Goal: Task Accomplishment & Management: Complete application form

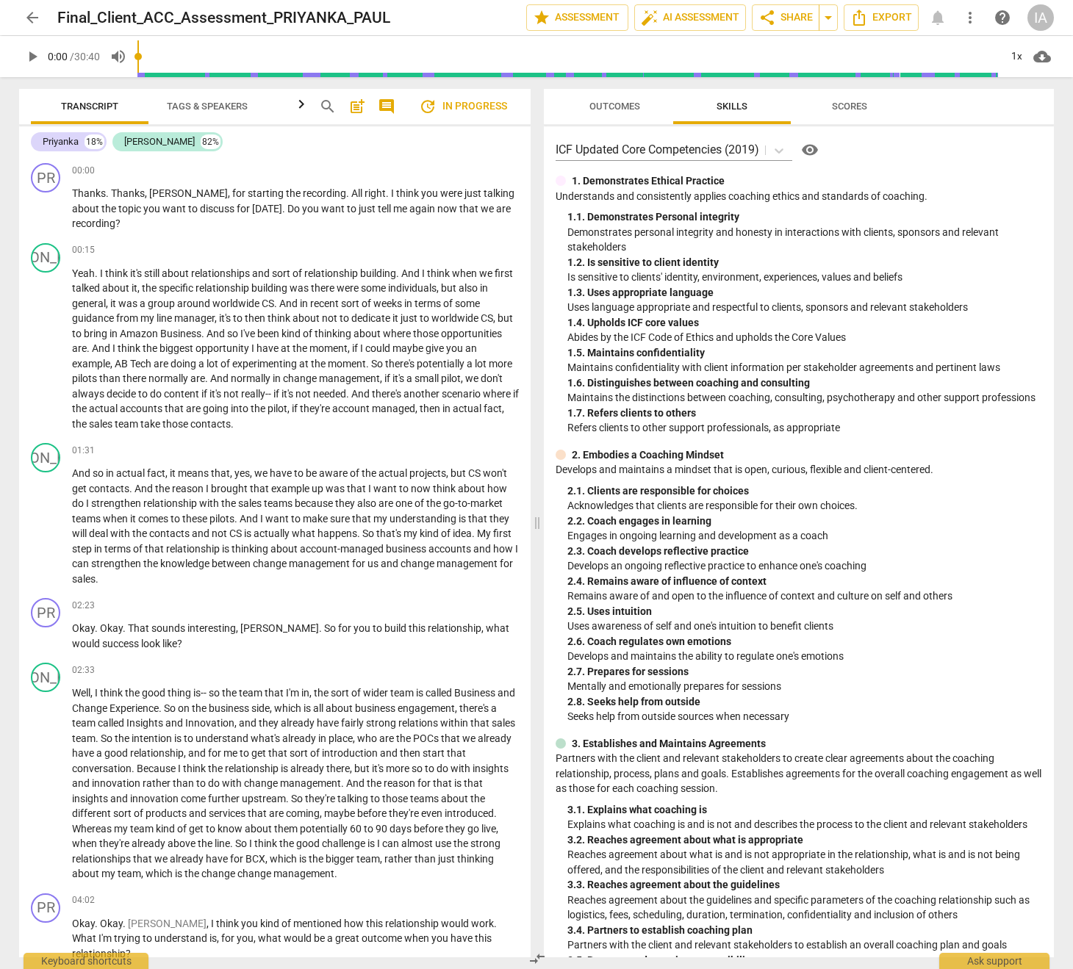
click at [612, 108] on span "Outcomes" at bounding box center [614, 106] width 51 height 11
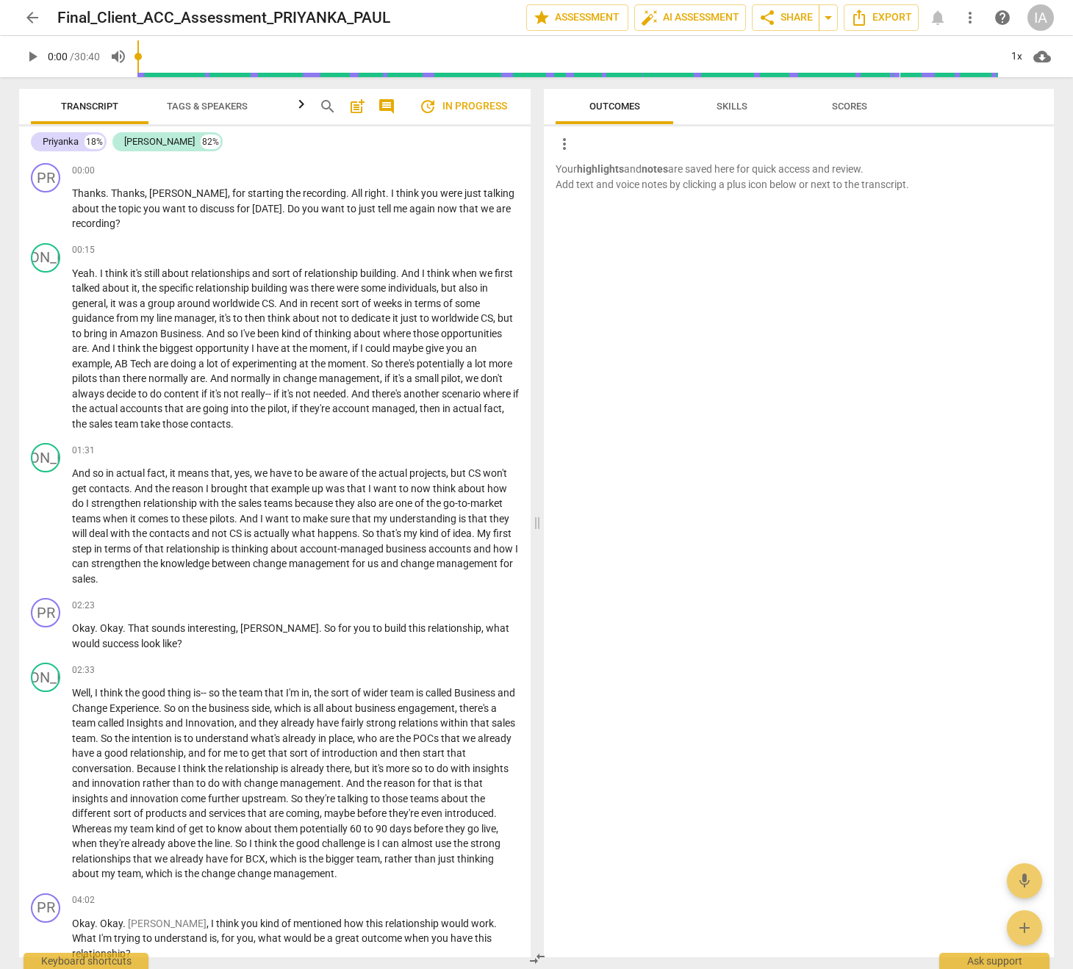
click at [750, 111] on span "Skills" at bounding box center [732, 107] width 66 height 20
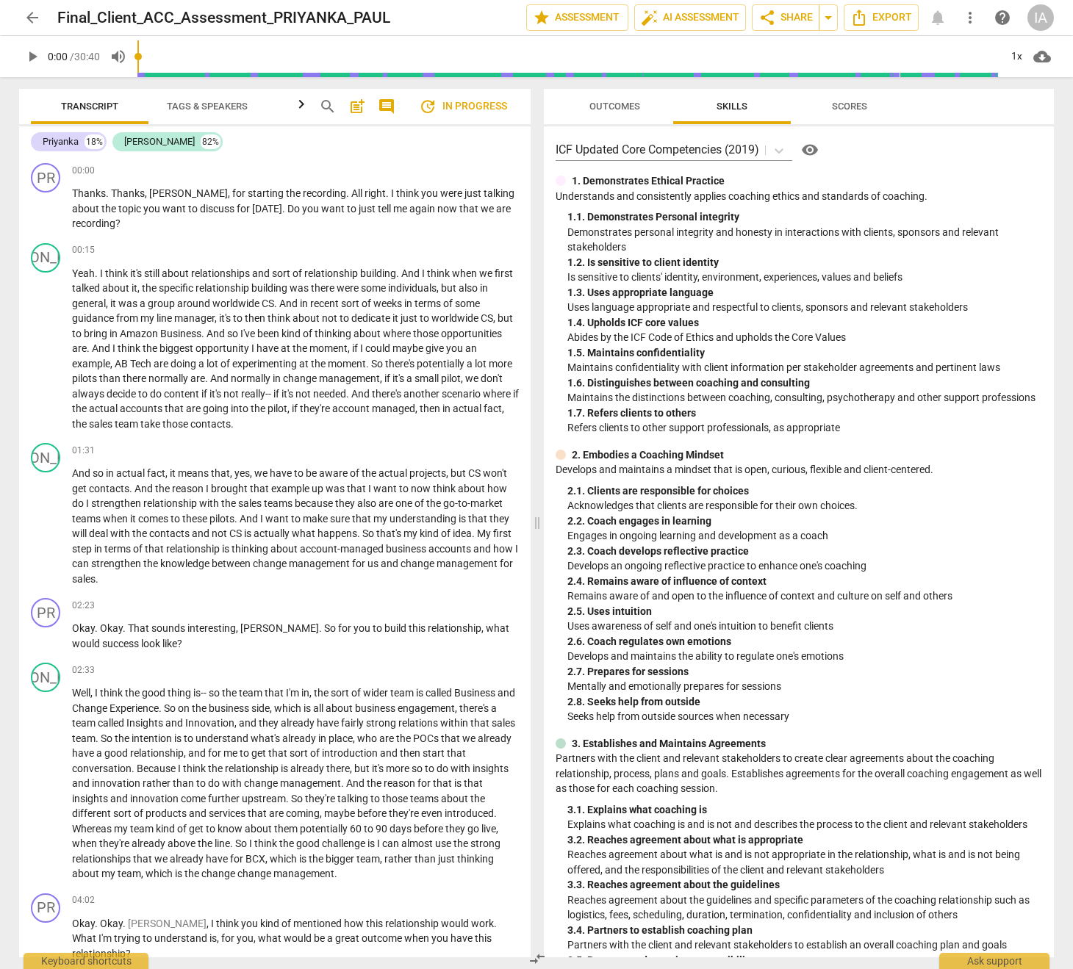
click at [610, 109] on span "Outcomes" at bounding box center [614, 106] width 51 height 11
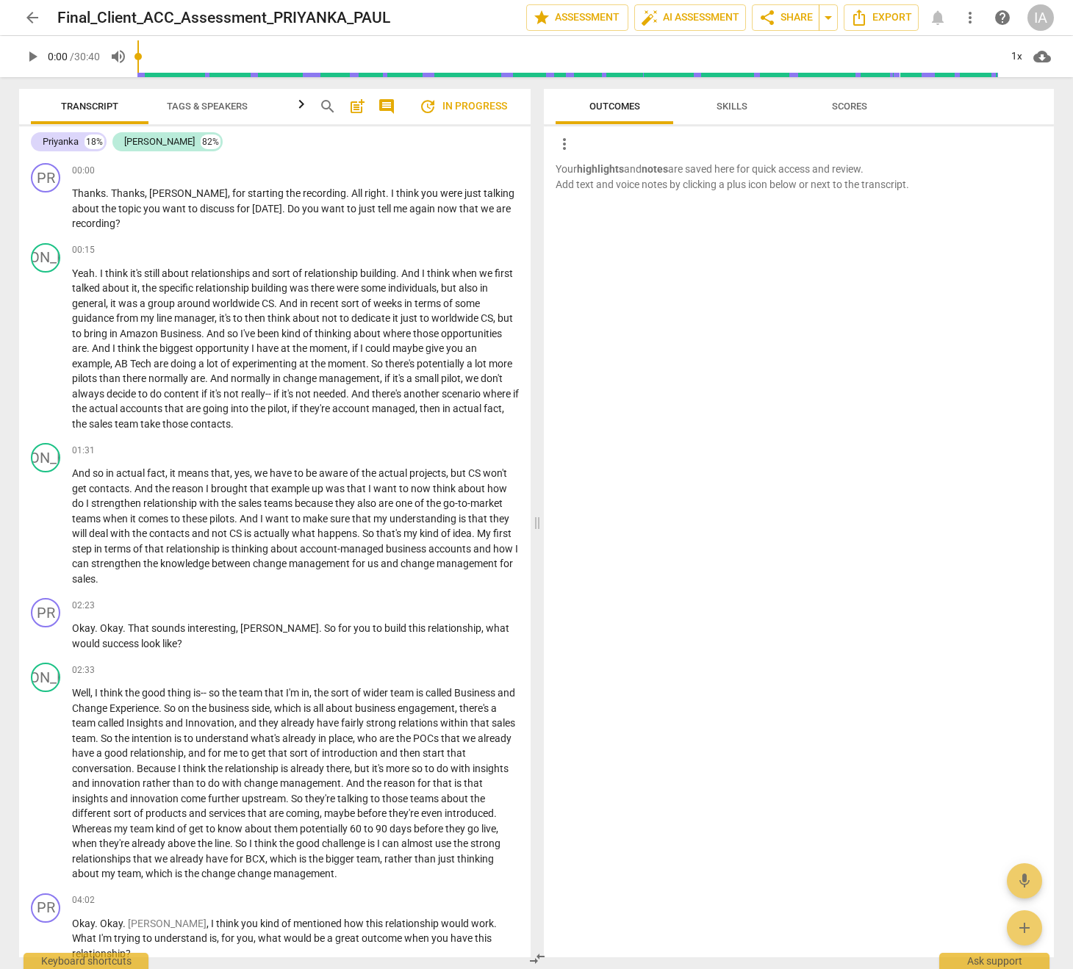
click at [733, 111] on span "Skills" at bounding box center [732, 106] width 31 height 11
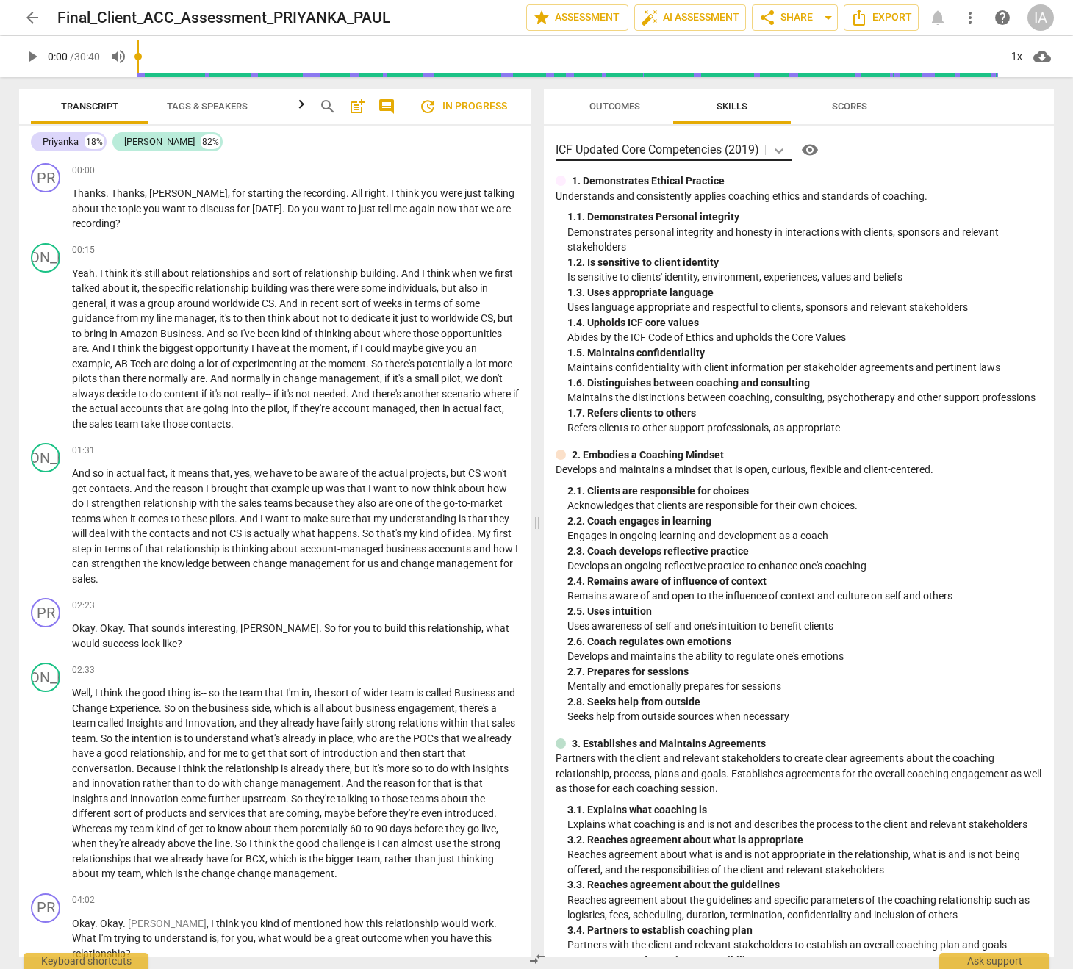
click at [775, 147] on icon at bounding box center [779, 150] width 15 height 15
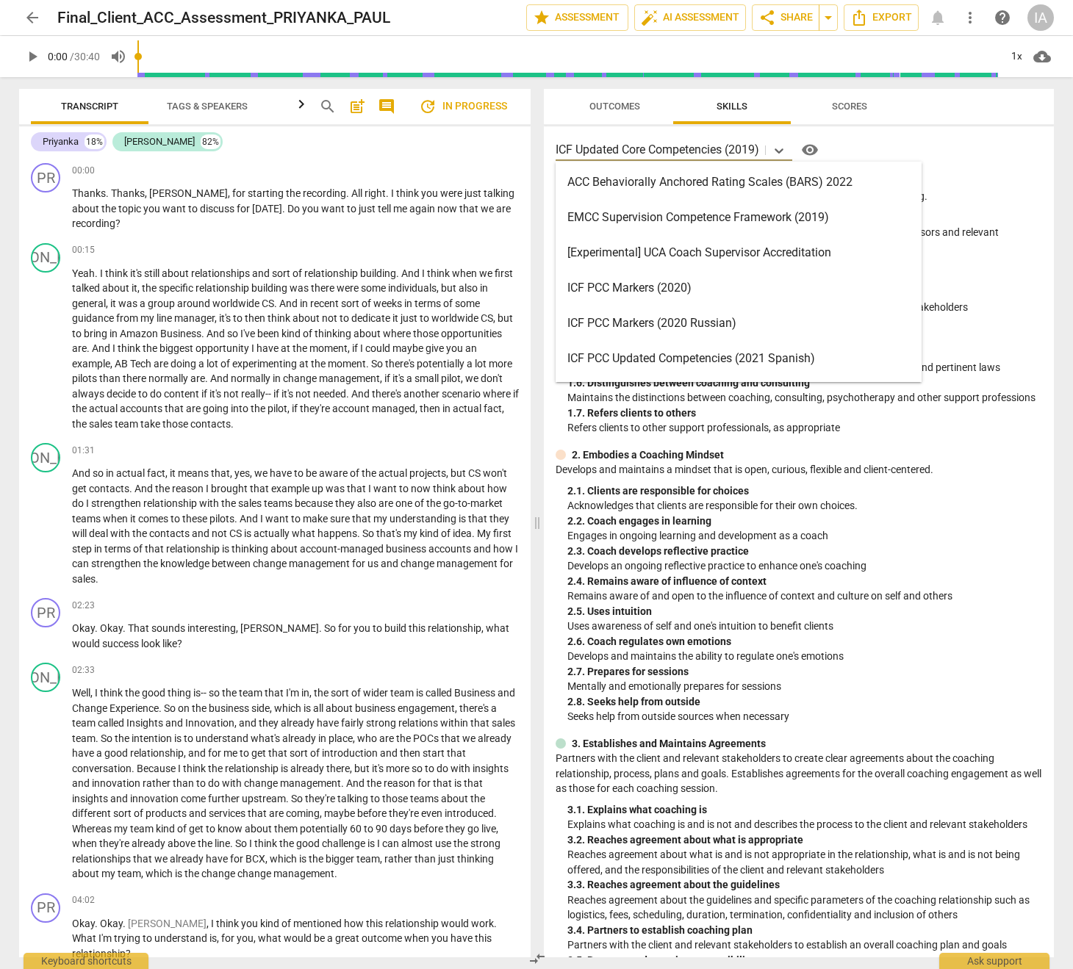
click at [779, 184] on div "ACC Behaviorally Anchored Rating Scales (BARS) 2022" at bounding box center [739, 182] width 366 height 35
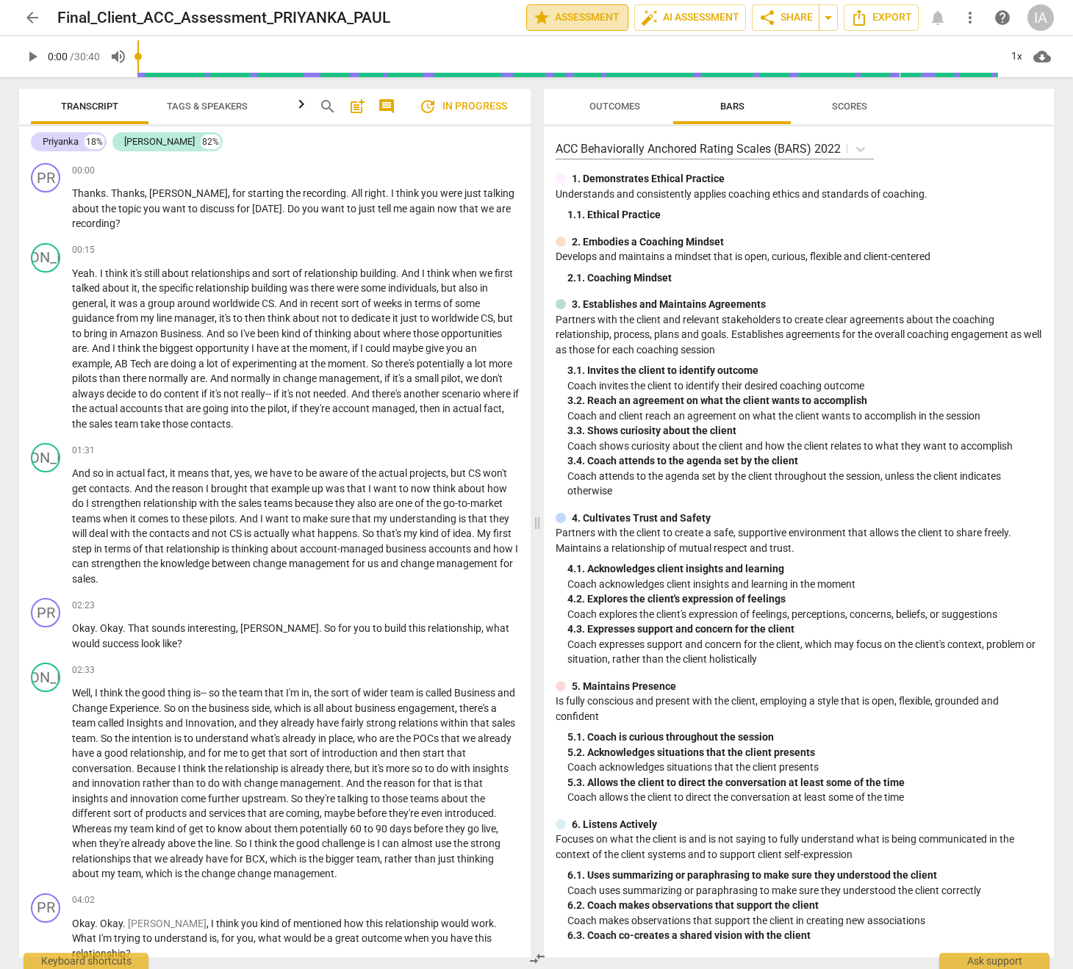
click at [566, 21] on span "star Assessment" at bounding box center [577, 18] width 89 height 18
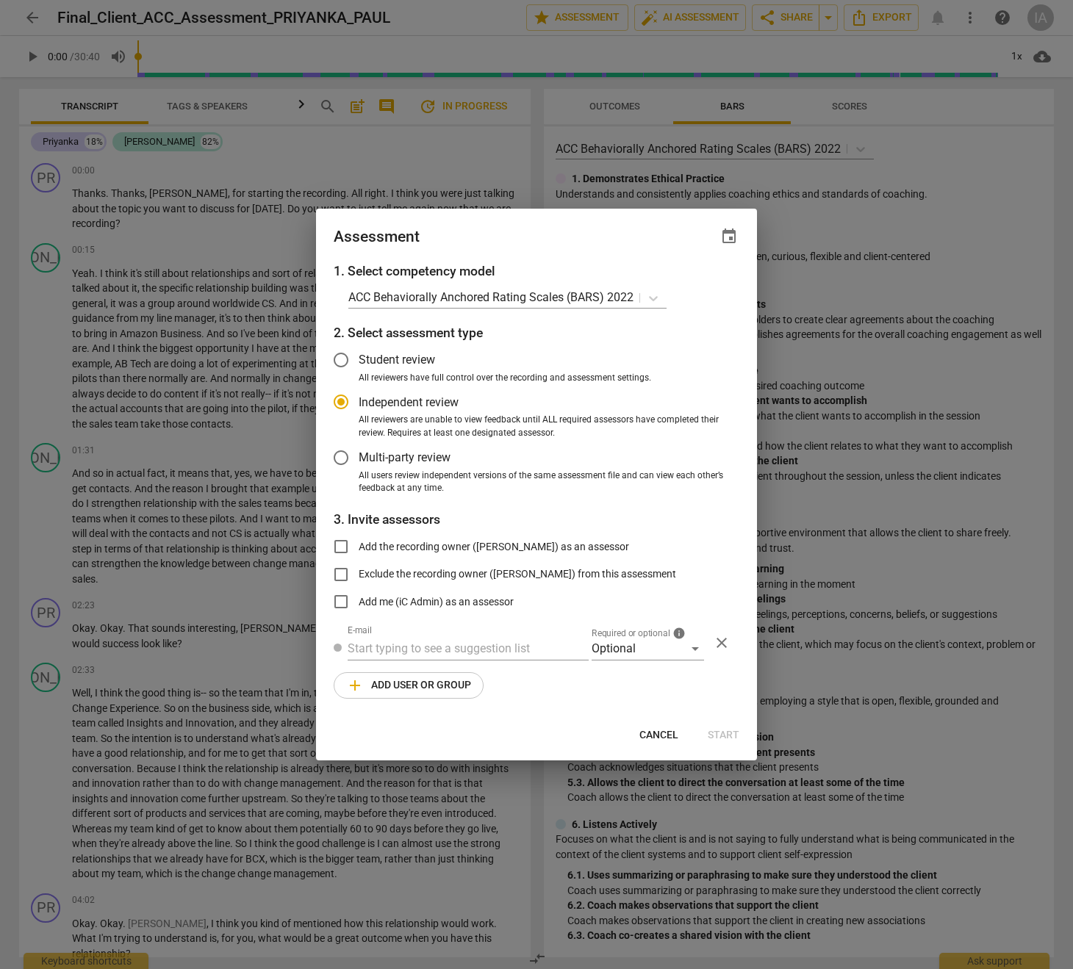
radio input "false"
click at [473, 645] on input "text" at bounding box center [468, 649] width 241 height 24
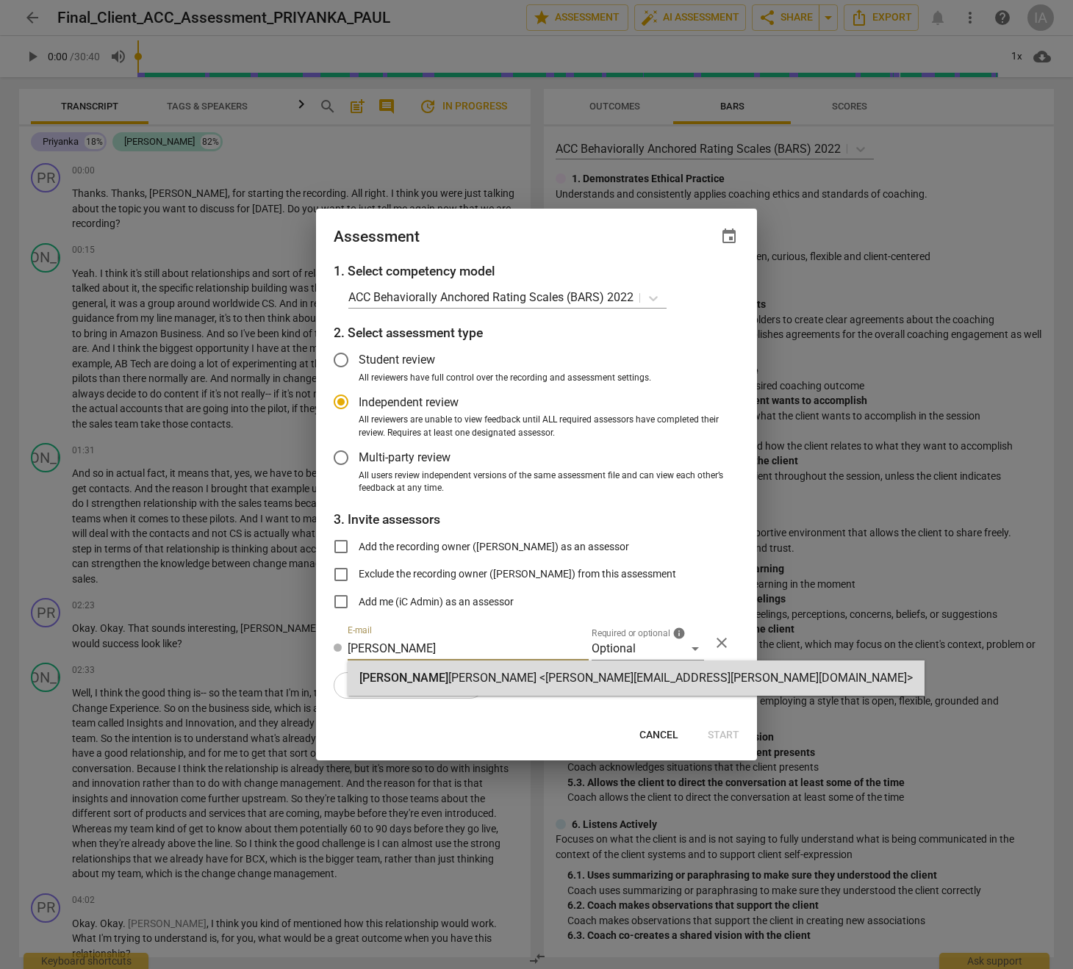
type input "[PERSON_NAME]"
click at [478, 672] on strong "[PERSON_NAME] <[PERSON_NAME][EMAIL_ADDRESS][PERSON_NAME][DOMAIN_NAME]>" at bounding box center [680, 678] width 464 height 14
radio input "false"
type input "[PERSON_NAME] <[PERSON_NAME][EMAIL_ADDRESS][PERSON_NAME][DOMAIN_NAME]>"
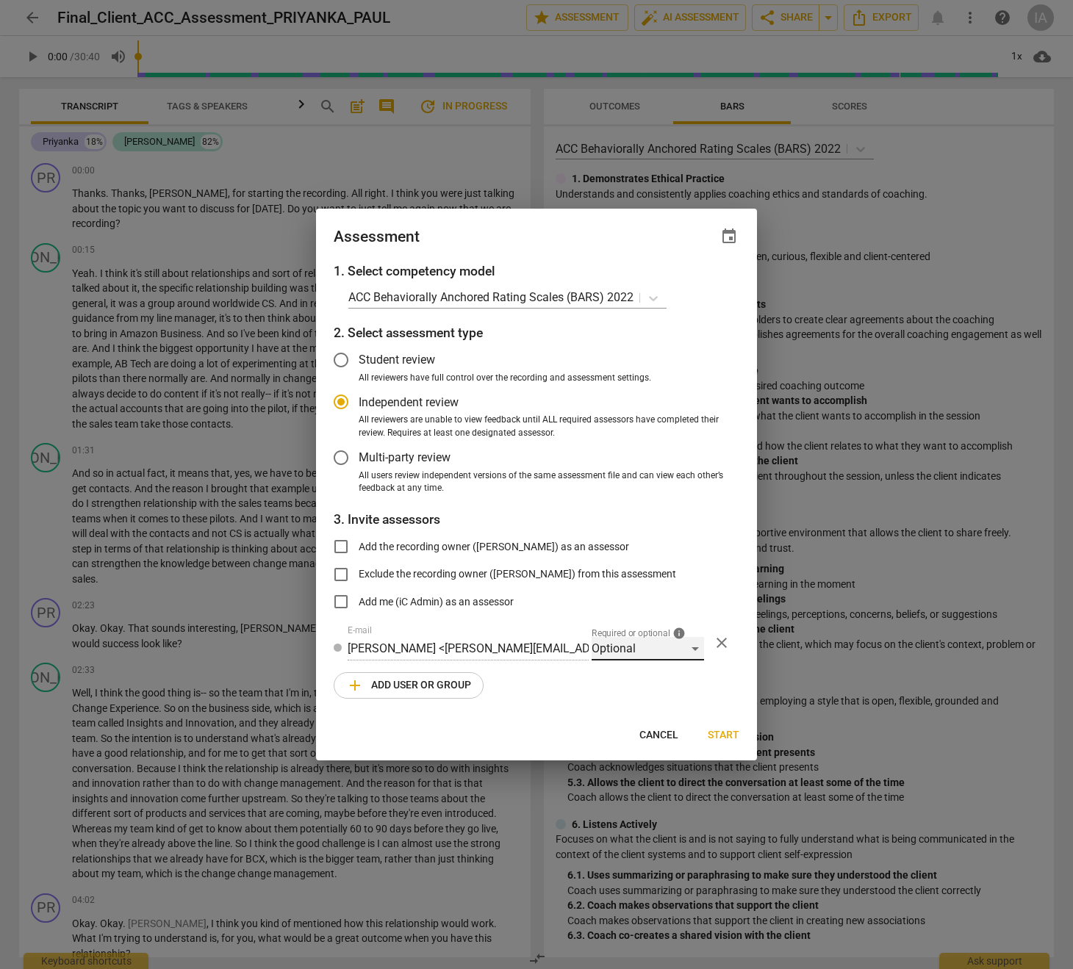
click at [627, 649] on div "Optional" at bounding box center [648, 649] width 112 height 24
click at [644, 797] on li "Supervisor" at bounding box center [648, 789] width 112 height 35
click at [359, 682] on span "add" at bounding box center [355, 686] width 18 height 18
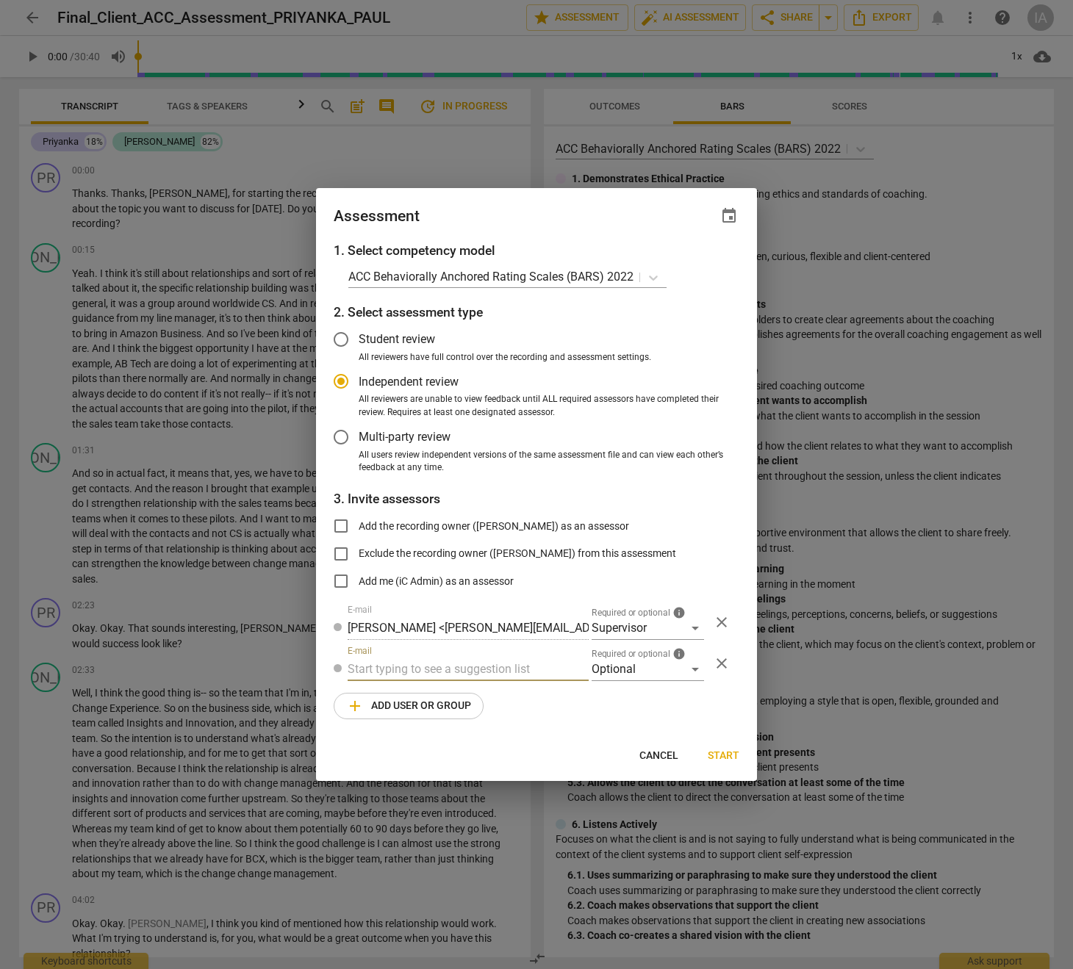
click at [364, 666] on input "text" at bounding box center [468, 670] width 241 height 24
radio input "false"
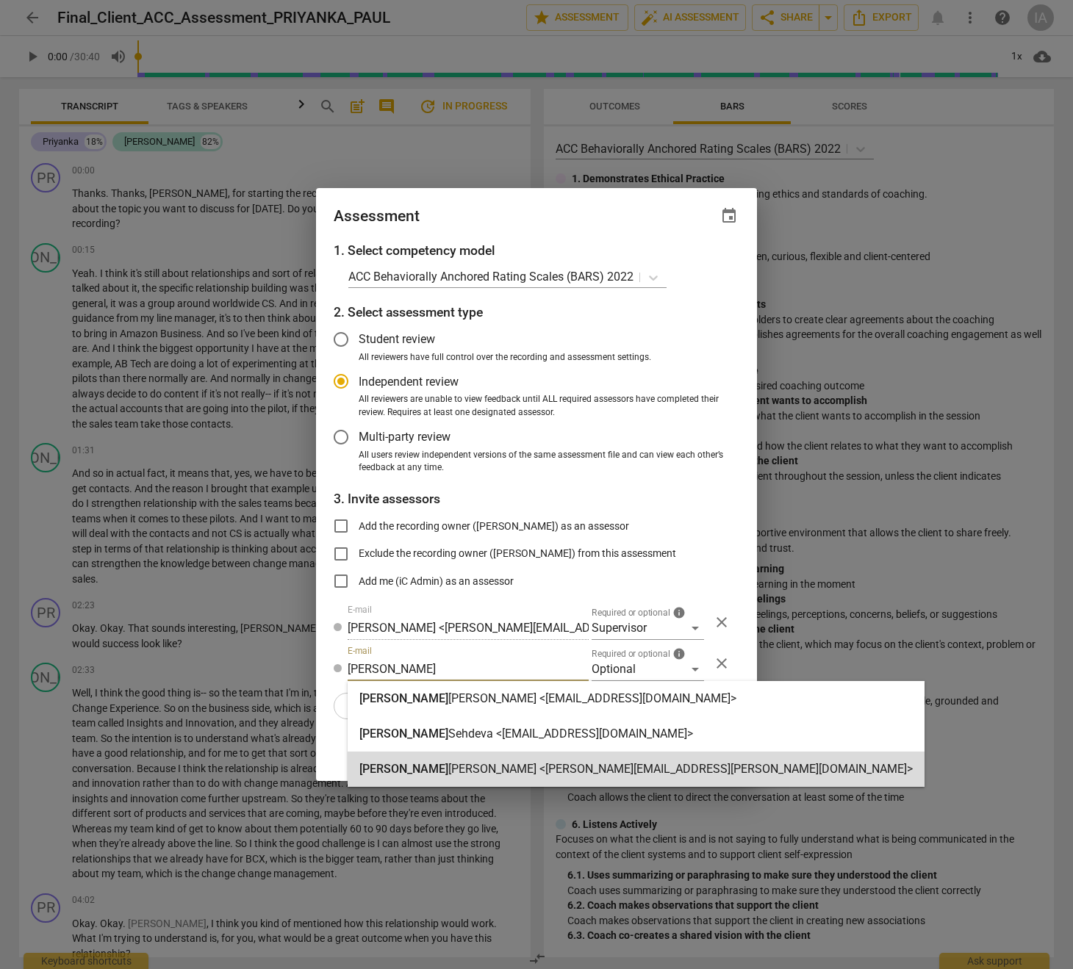
type input "[PERSON_NAME]"
click at [448, 768] on strong "[PERSON_NAME] <[PERSON_NAME][EMAIL_ADDRESS][PERSON_NAME][DOMAIN_NAME]>" at bounding box center [680, 769] width 464 height 14
radio input "false"
type input "[PERSON_NAME] <[PERSON_NAME][EMAIL_ADDRESS][PERSON_NAME][DOMAIN_NAME]>"
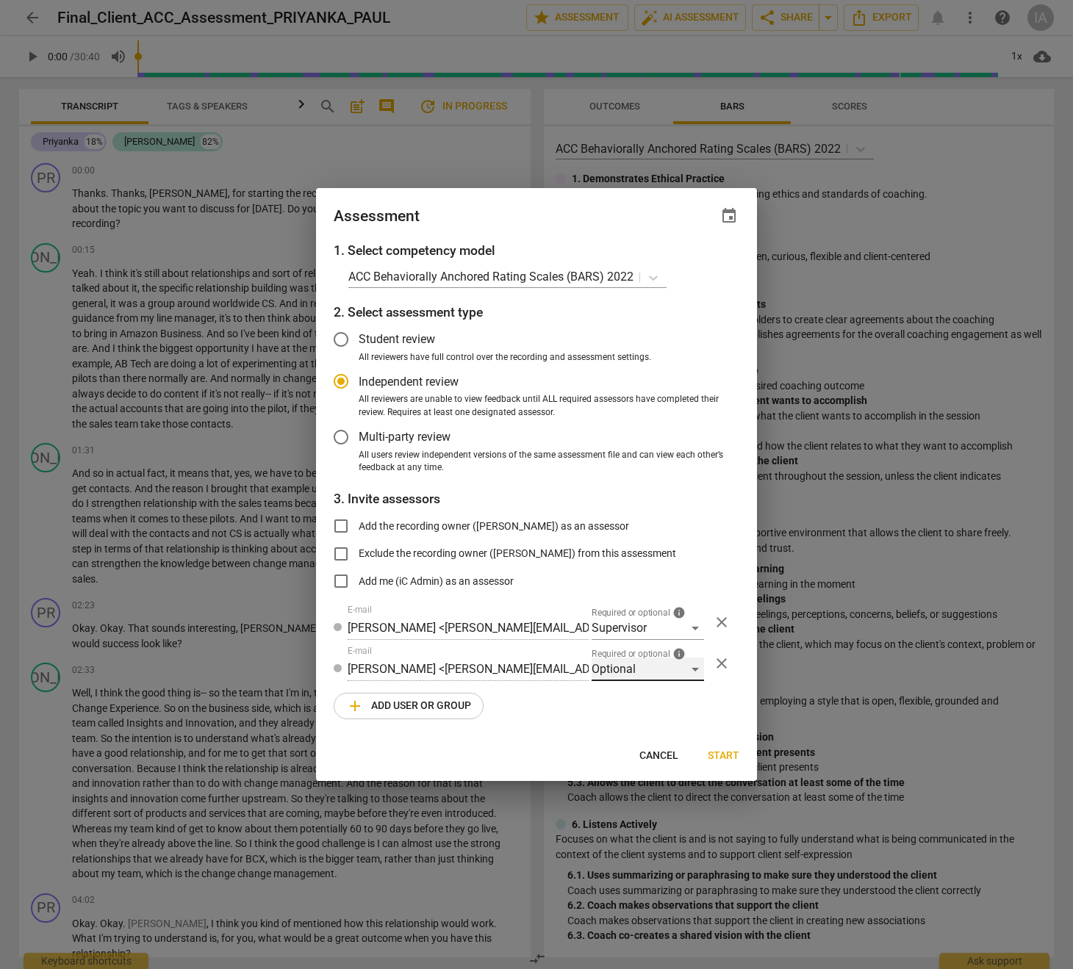
click at [620, 667] on div "Optional" at bounding box center [648, 670] width 112 height 24
click at [639, 707] on li "Required" at bounding box center [648, 704] width 112 height 35
click at [727, 759] on span "Start" at bounding box center [724, 756] width 32 height 15
radio input "false"
type input "[PERSON_NAME] <[EMAIL_ADDRESS][DOMAIN_NAME]>"
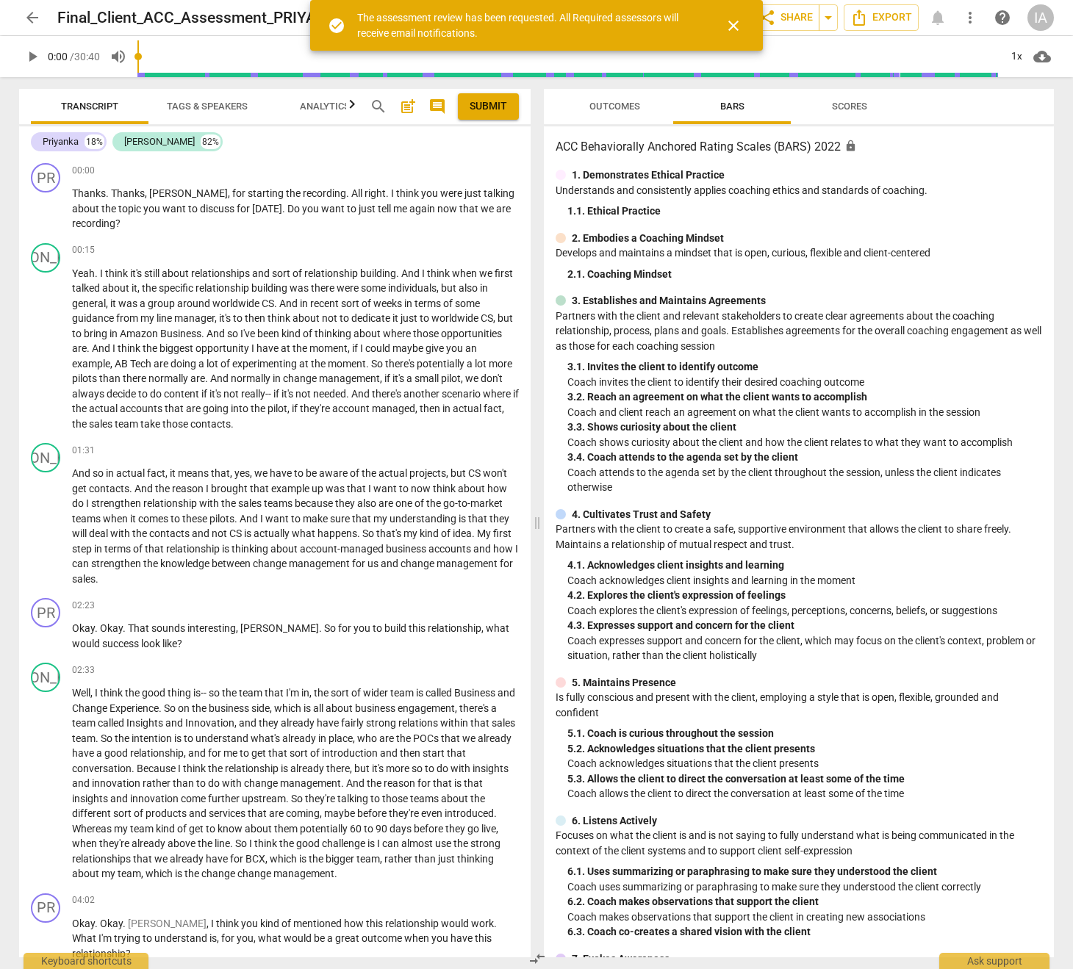
click at [730, 24] on span "close" at bounding box center [734, 26] width 18 height 18
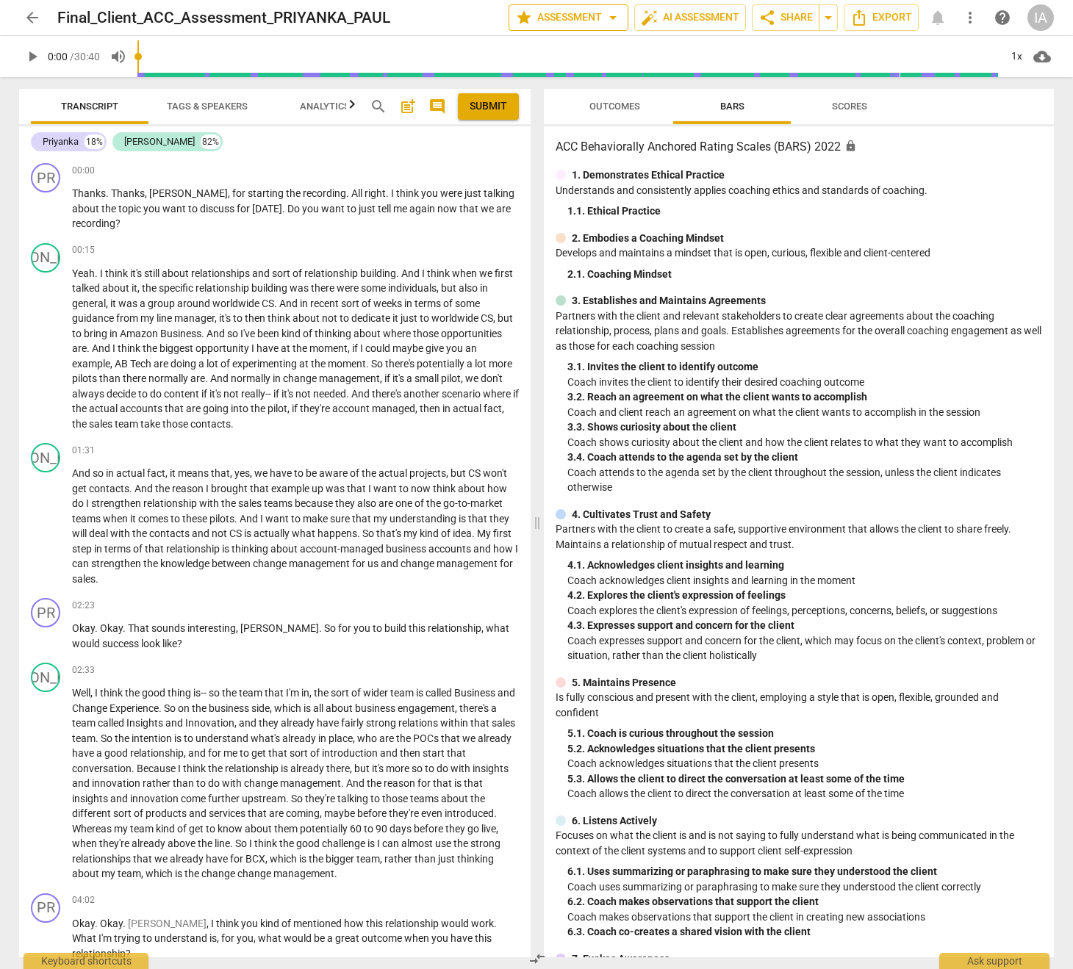
click at [614, 24] on span "arrow_drop_down" at bounding box center [613, 18] width 18 height 18
click at [599, 90] on li "Settings" at bounding box center [574, 90] width 143 height 35
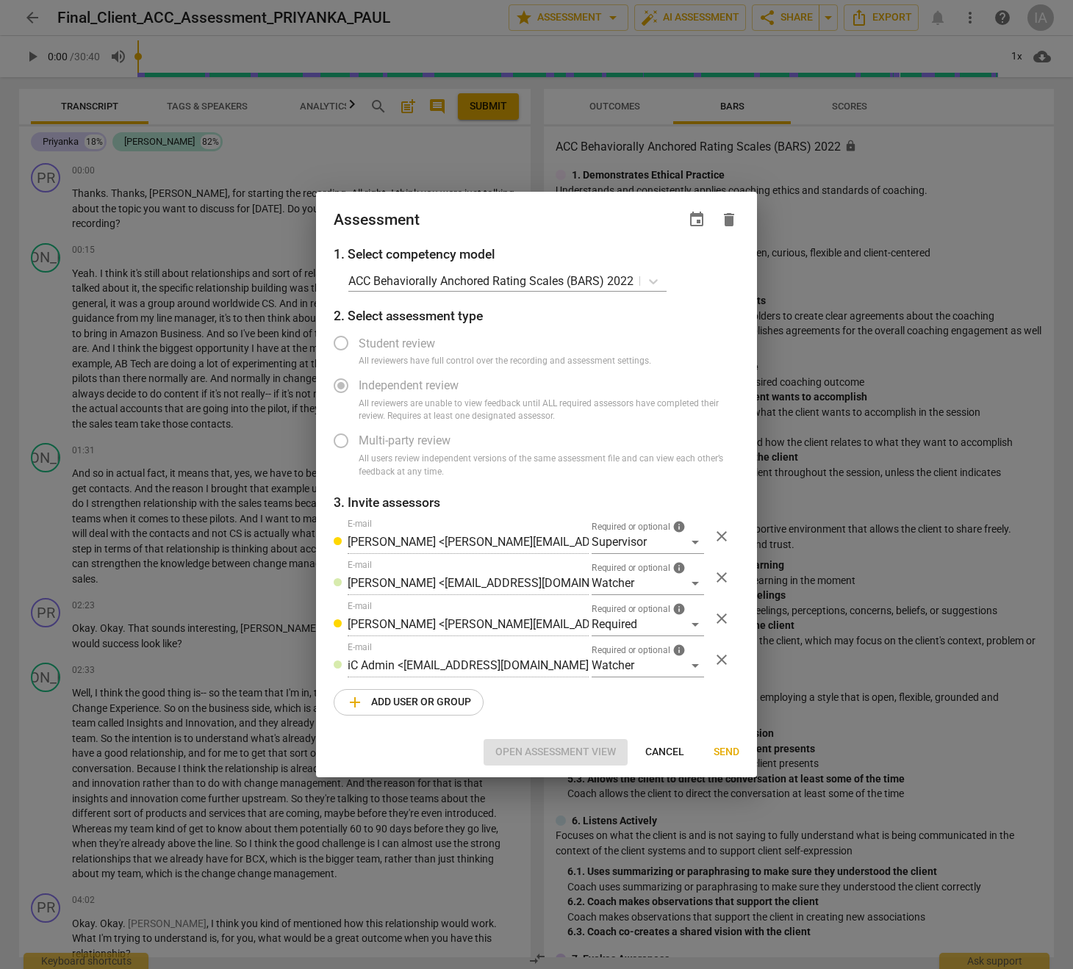
click at [667, 745] on span "Cancel" at bounding box center [664, 752] width 39 height 15
radio input "false"
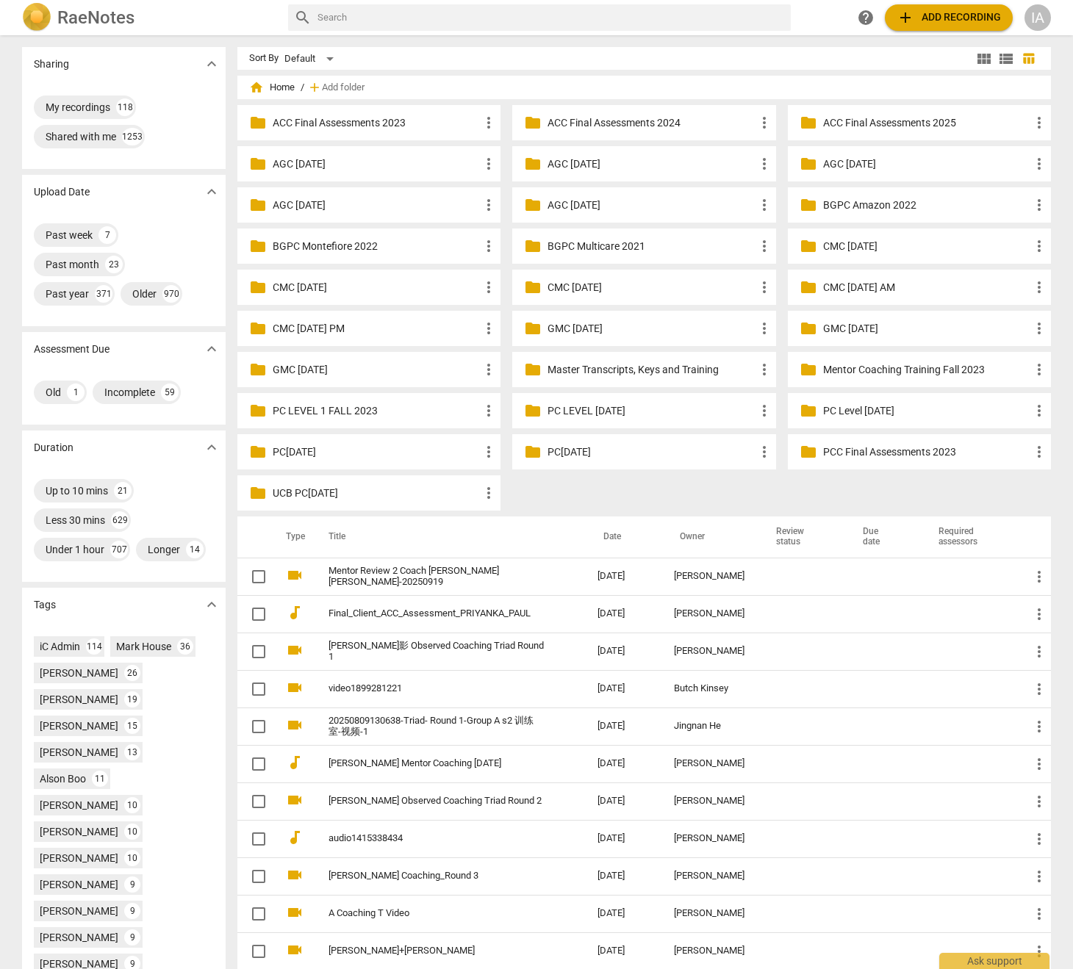
click at [898, 134] on div "folder ACC Final Assessments 2025 more_vert" at bounding box center [919, 122] width 263 height 35
click at [889, 124] on p "ACC Final Assessments 2025" at bounding box center [926, 122] width 207 height 15
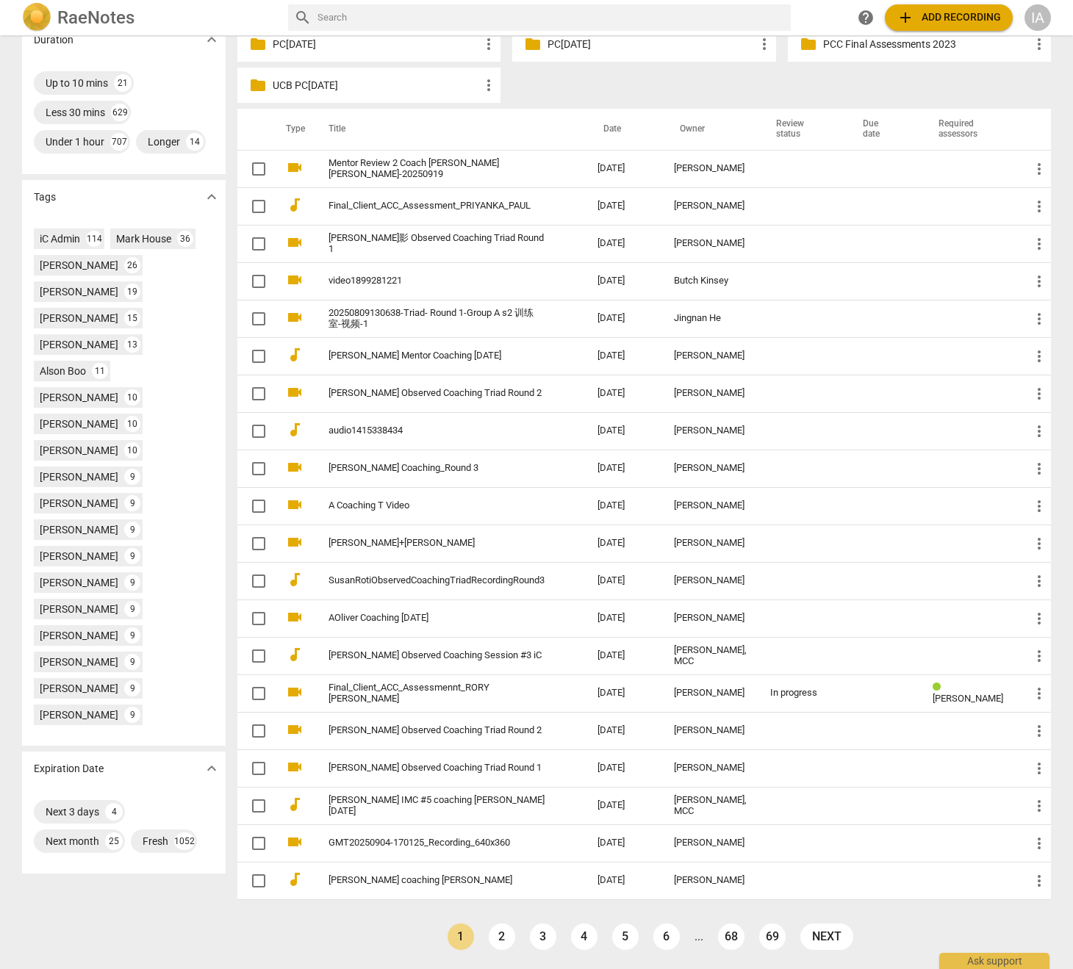
scroll to position [434, 0]
click at [500, 941] on link "2" at bounding box center [502, 937] width 26 height 26
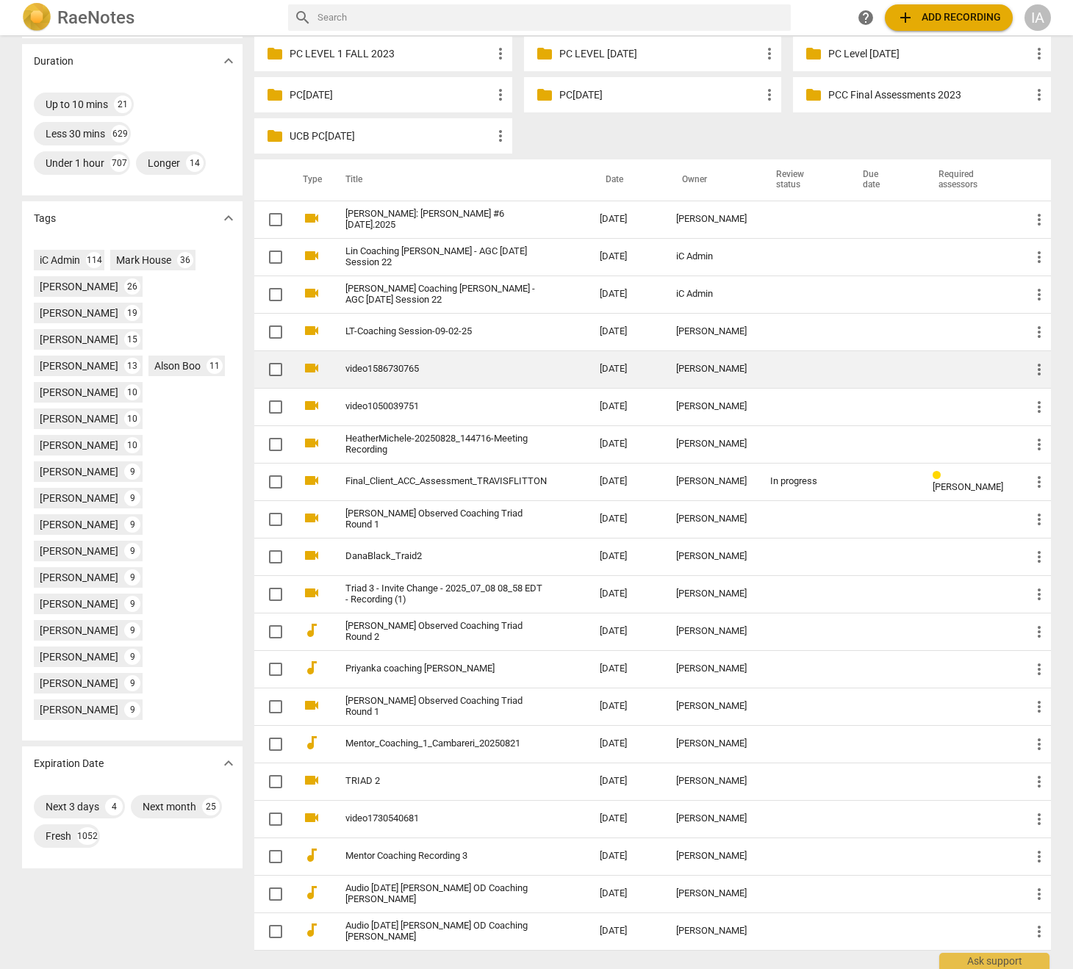
scroll to position [407, 0]
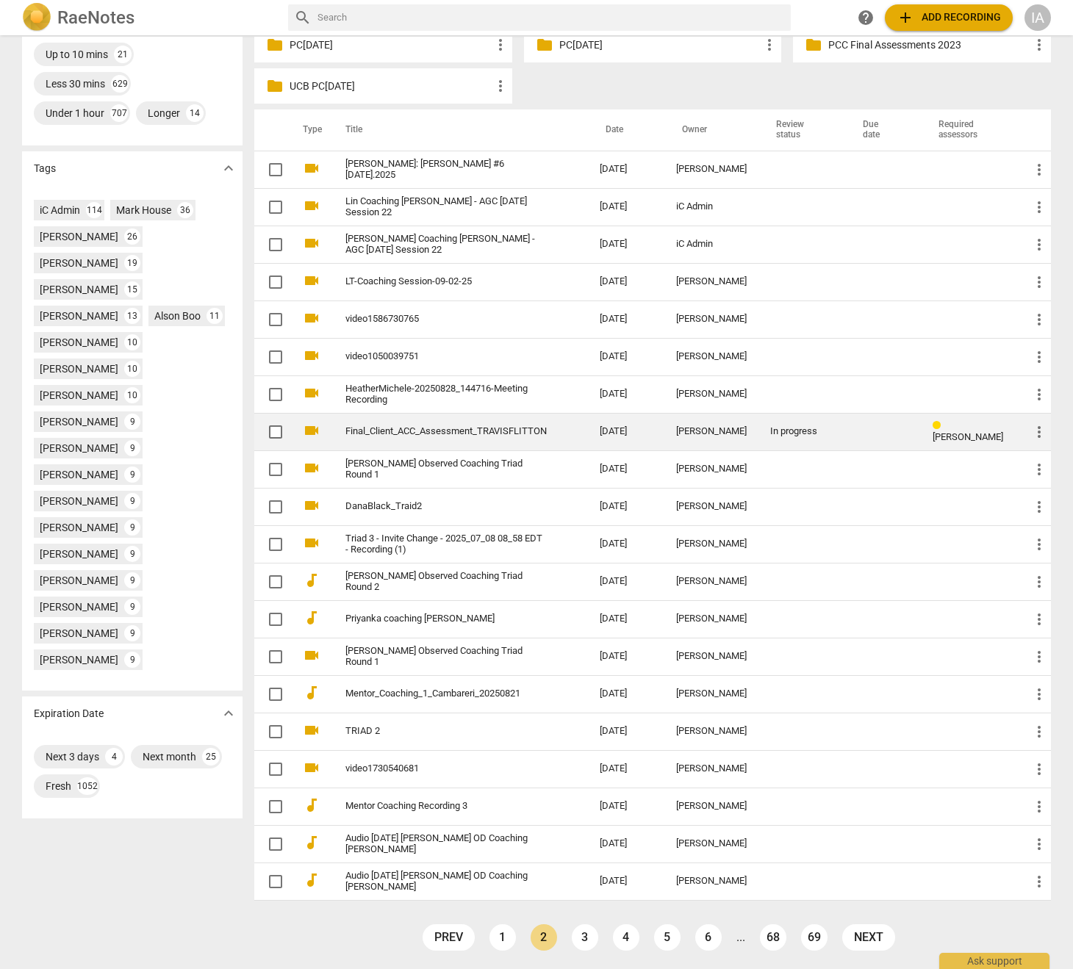
click at [532, 433] on link "Final_Client_ACC_Assessment_TRAVISFLITTON" at bounding box center [445, 431] width 201 height 11
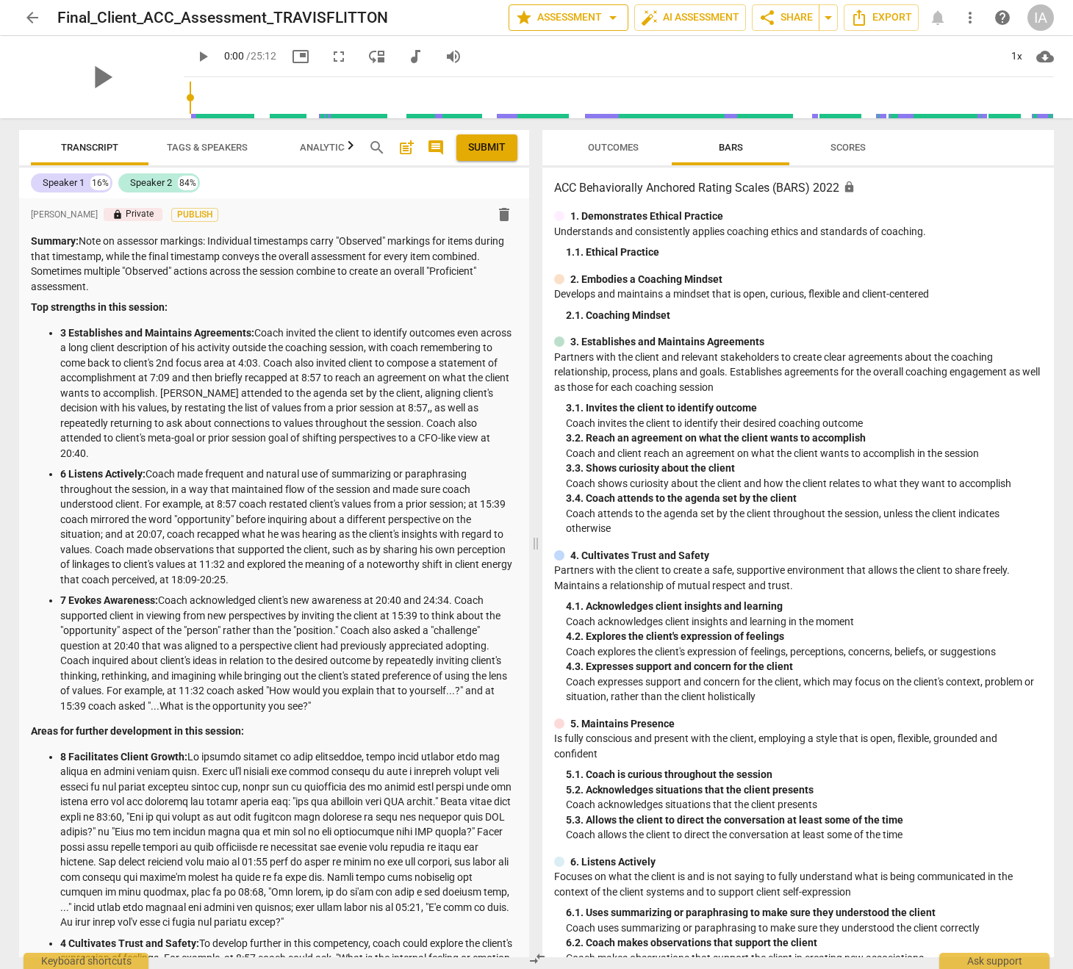
click at [581, 20] on span "star Assessment arrow_drop_down" at bounding box center [568, 18] width 107 height 18
click at [709, 63] on div at bounding box center [536, 484] width 1073 height 969
click at [596, 18] on span "star Assessment arrow_drop_down" at bounding box center [568, 18] width 107 height 18
click at [570, 163] on li "Settings" at bounding box center [579, 161] width 153 height 35
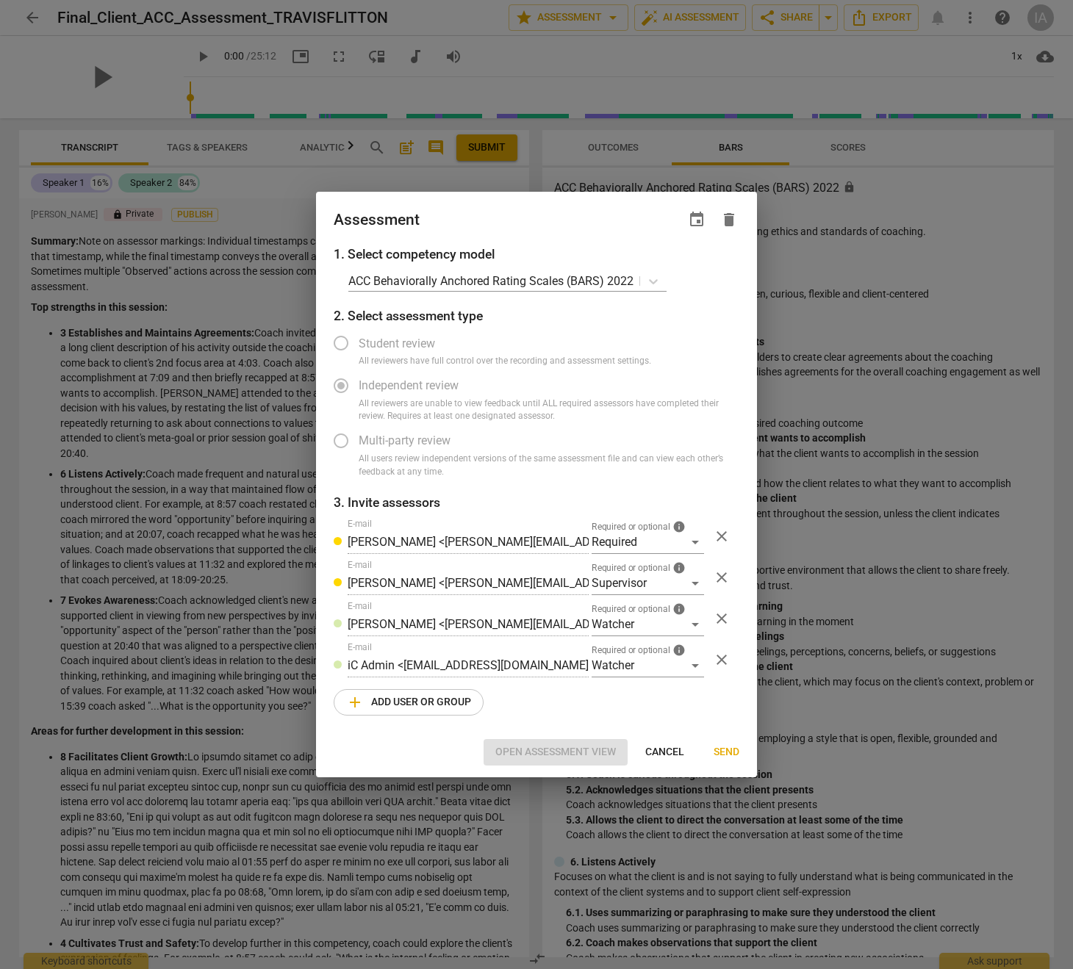
radio input "false"
